Goal: Task Accomplishment & Management: Manage account settings

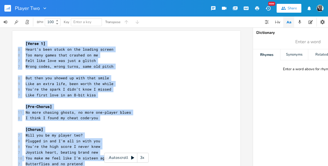
scroll to position [251, 0]
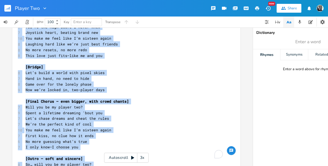
copy div "[Lorem 8] 9 Ipsum’d sita conse ad eli seddoei tempor 6 Inc utla etdol magn aliq…"
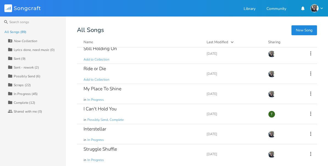
scroll to position [104, 0]
click at [29, 102] on div "Complete (12)" at bounding box center [24, 102] width 21 height 3
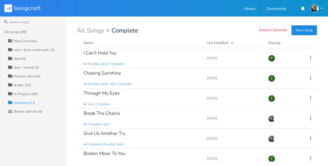
scroll to position [0, 0]
click at [308, 57] on icon at bounding box center [310, 58] width 6 height 6
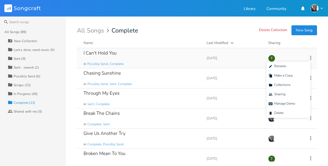
click at [106, 52] on div "I Can't Hold You" at bounding box center [99, 53] width 33 height 5
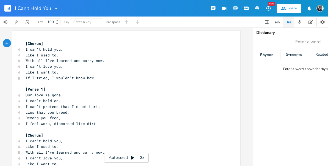
scroll to position [5, 0]
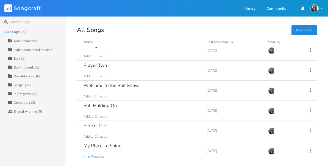
scroll to position [52, 0]
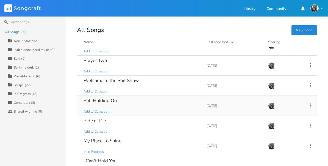
click at [106, 102] on div "Still Holding On" at bounding box center [99, 100] width 33 height 5
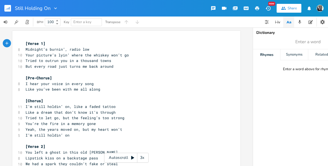
scroll to position [5, 0]
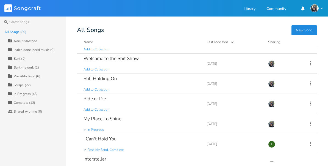
scroll to position [75, 0]
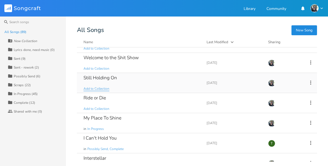
click at [100, 89] on span "Add to Collection" at bounding box center [96, 88] width 26 height 5
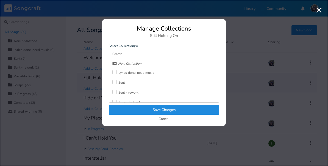
scroll to position [0, 0]
click at [118, 71] on label at bounding box center [115, 72] width 6 height 5
click at [162, 108] on button "Save Changes" at bounding box center [164, 110] width 110 height 10
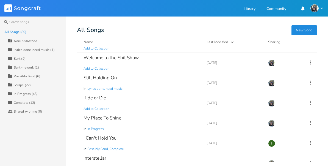
click at [50, 46] on div "Collection Lyrics done, need music (1)" at bounding box center [37, 49] width 58 height 9
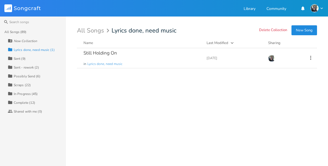
click at [30, 102] on div "Complete (12)" at bounding box center [24, 102] width 21 height 3
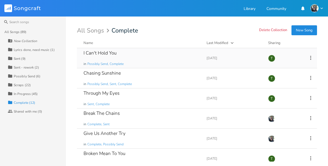
click at [107, 55] on div "I Can't Hold You" at bounding box center [99, 53] width 33 height 5
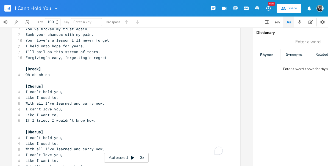
scroll to position [248, 0]
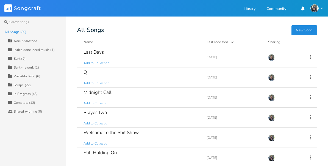
click at [26, 105] on div "Collection Complete (12)" at bounding box center [37, 102] width 58 height 9
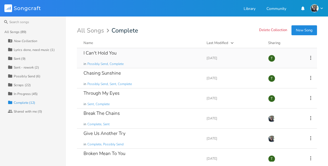
click at [222, 58] on div "[DATE]" at bounding box center [233, 57] width 55 height 3
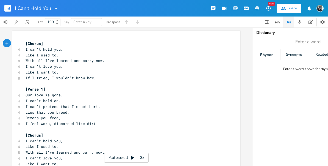
scroll to position [5, 0]
click at [269, 8] on icon "button" at bounding box center [268, 8] width 6 height 6
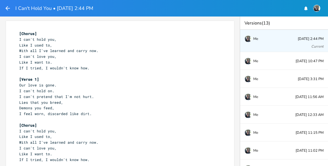
click at [8, 12] on button "button" at bounding box center [7, 8] width 7 height 10
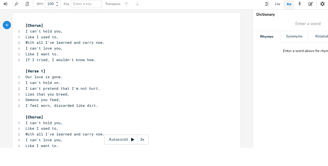
scroll to position [245, 0]
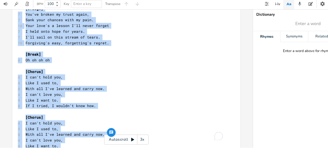
copy div "[Loremi] 5 D sit'a cons adi, 9 Elit S doei te, 9 Inci utl E'do magnaal eni admi…"
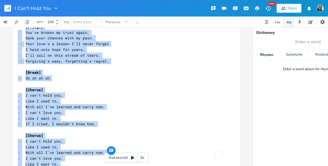
scroll to position [0, 0]
copy div "[Loremi] 5 D sit'a cons adi, 9 Elit S doei te, 9 Inci utl E'do magnaal eni admi…"
